Goal: Task Accomplishment & Management: Use online tool/utility

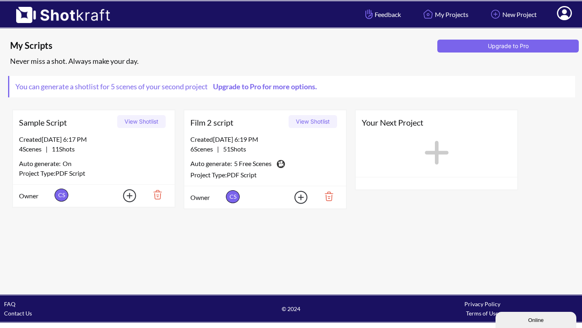
click at [326, 122] on button "View Shotlist" at bounding box center [312, 121] width 48 height 13
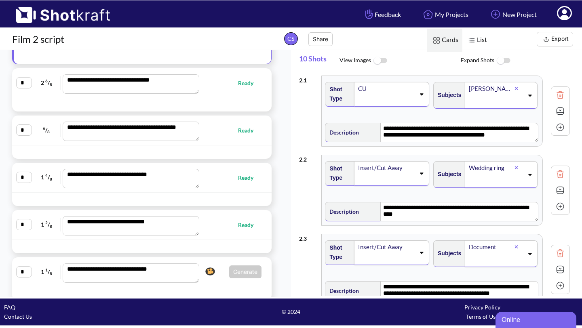
scroll to position [202, 0]
